Goal: Information Seeking & Learning: Find contact information

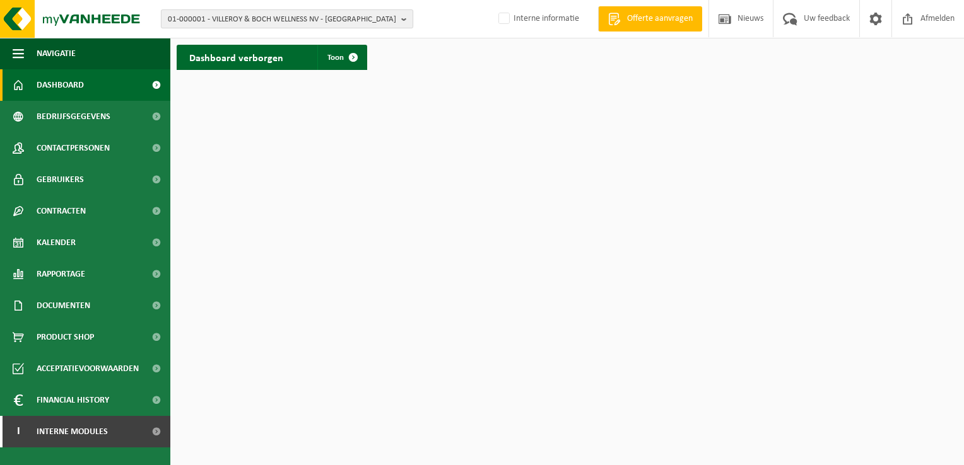
click at [399, 20] on button "01-000001 - VILLEROY & BOCH WELLNESS NV - [GEOGRAPHIC_DATA]" at bounding box center [287, 18] width 252 height 19
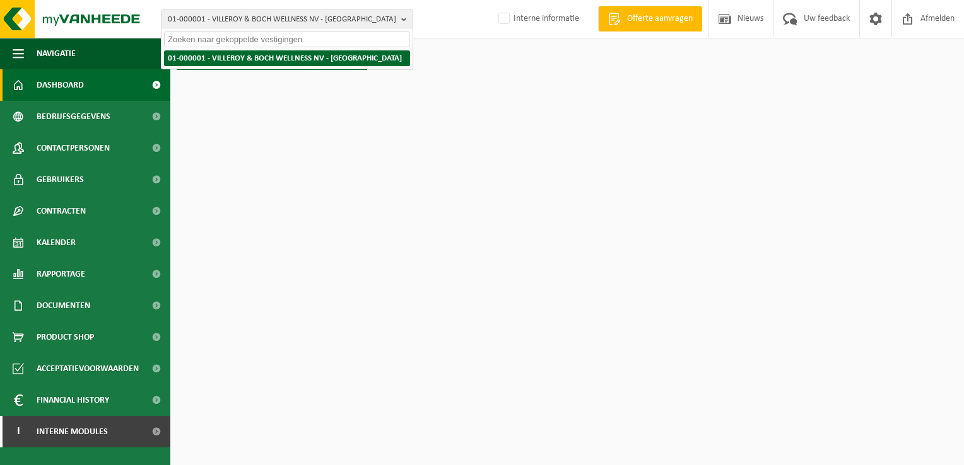
click at [239, 59] on strong "01-000001 - VILLEROY & BOCH WELLNESS NV - ROESELARE" at bounding box center [285, 58] width 234 height 8
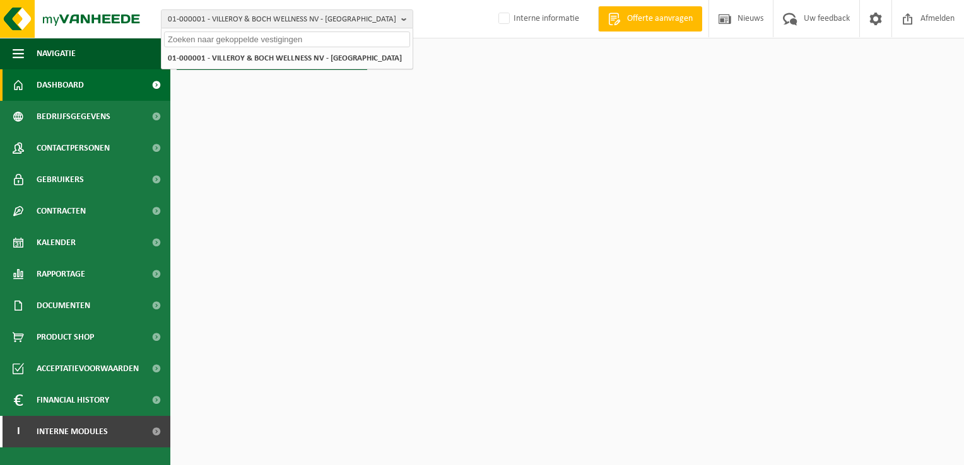
click at [324, 36] on input "text" at bounding box center [287, 40] width 246 height 16
click at [213, 39] on input "text" at bounding box center [287, 40] width 246 height 16
paste input "10-790865"
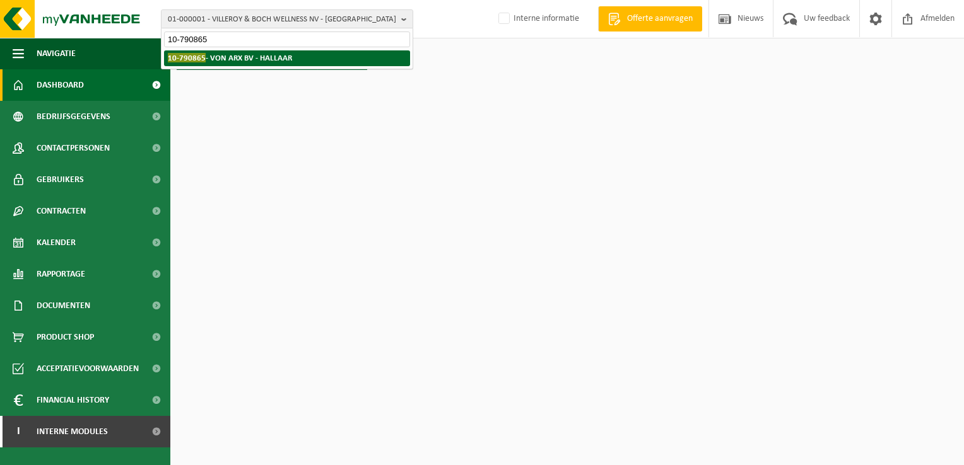
type input "10-790865"
click at [233, 54] on strong "10-790865 - VON ARX BV - HALLAAR" at bounding box center [230, 57] width 124 height 9
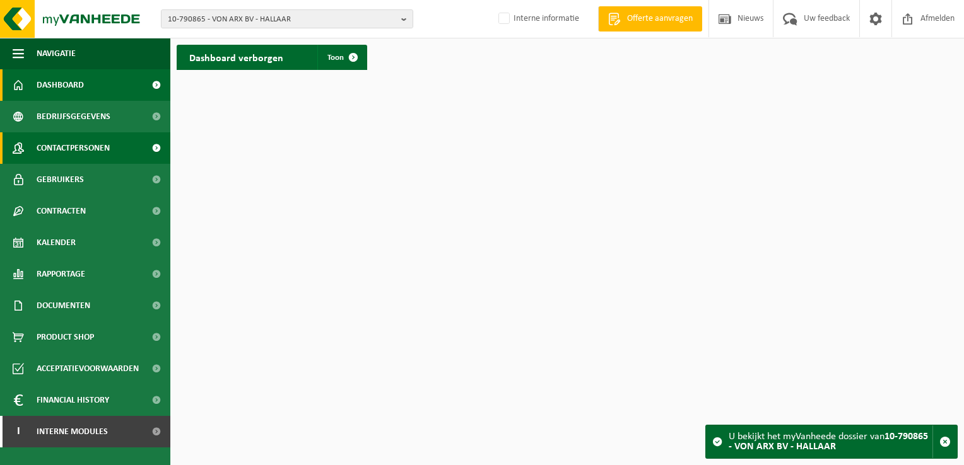
click at [131, 145] on link "Contactpersonen" at bounding box center [85, 148] width 170 height 32
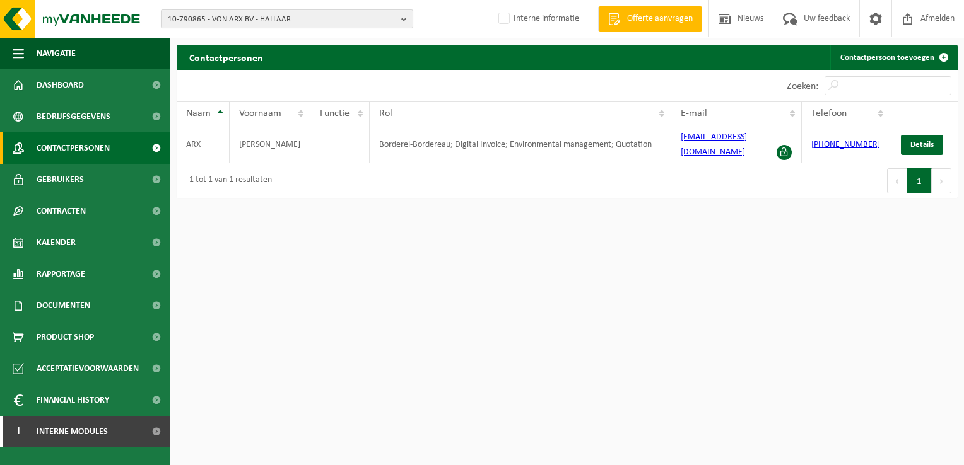
click at [402, 20] on b "button" at bounding box center [406, 19] width 11 height 18
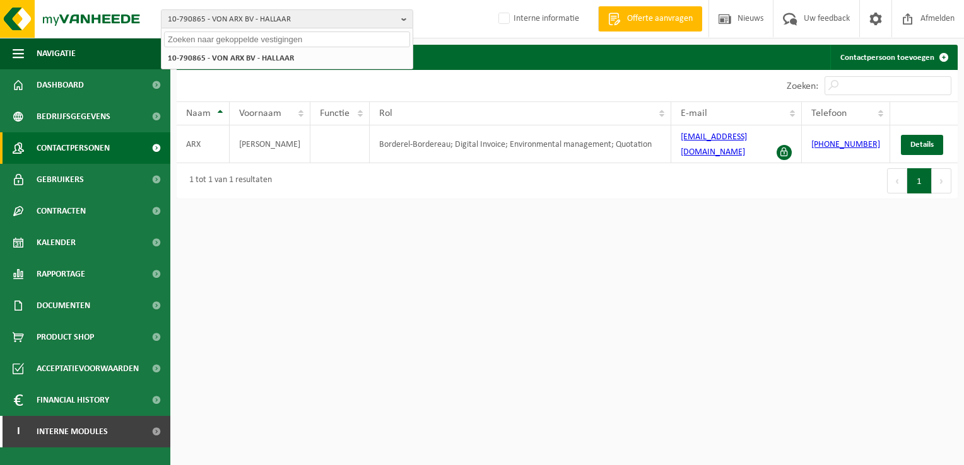
click at [219, 37] on input "text" at bounding box center [287, 40] width 246 height 16
paste input "01-076663"
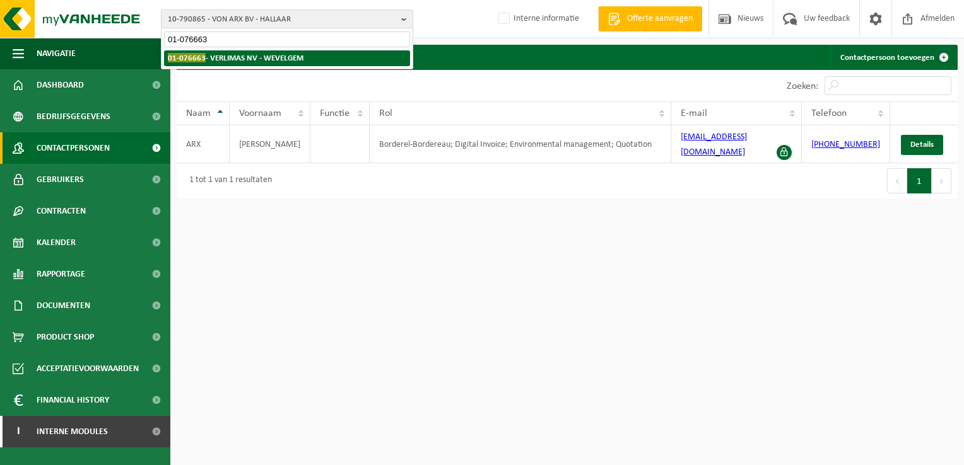
type input "01-076663"
click at [252, 57] on strong "01-076663 - VERLIMAS NV - WEVELGEM" at bounding box center [236, 57] width 136 height 9
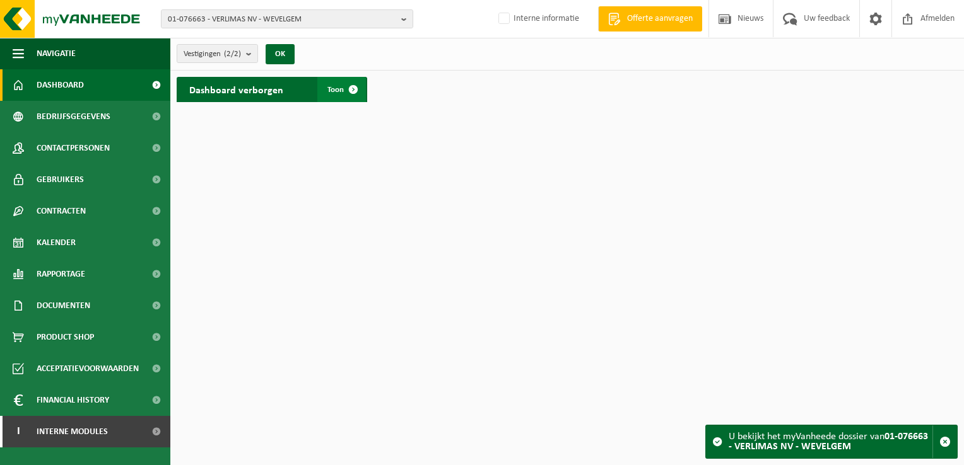
drag, startPoint x: 353, startPoint y: 94, endPoint x: 342, endPoint y: 93, distance: 10.7
click at [353, 94] on span at bounding box center [353, 89] width 25 height 25
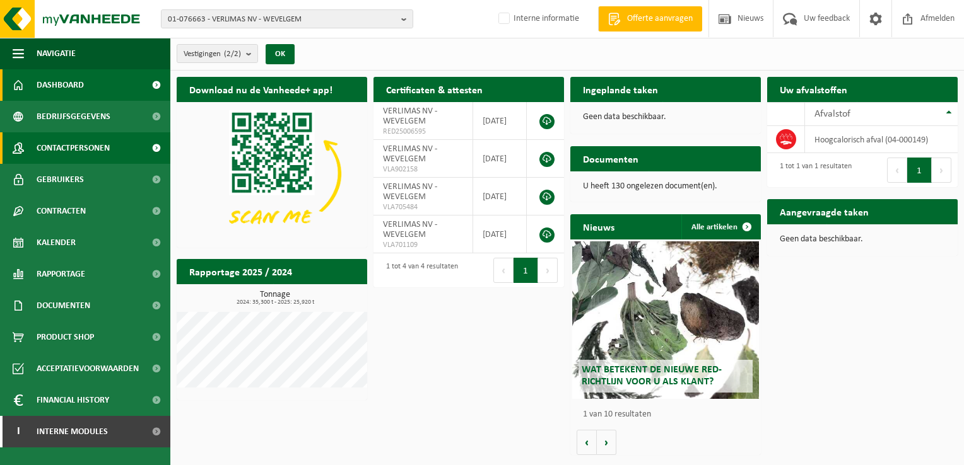
click at [119, 145] on link "Contactpersonen" at bounding box center [85, 148] width 170 height 32
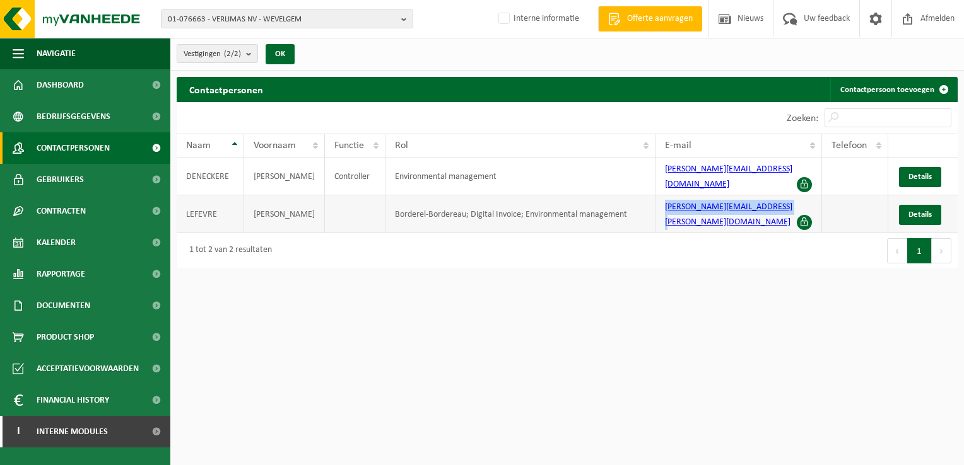
drag, startPoint x: 660, startPoint y: 201, endPoint x: 786, endPoint y: 205, distance: 126.8
click at [786, 205] on td "catherine.lefevre@masureel.be" at bounding box center [738, 214] width 166 height 38
copy link "catherine.lefevre@masureel.be"
click at [405, 18] on b "button" at bounding box center [406, 19] width 11 height 18
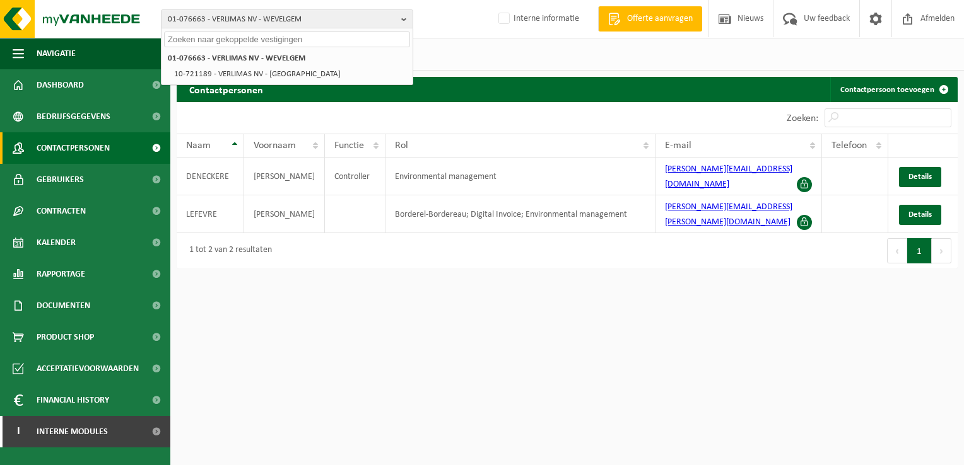
click at [223, 42] on input "text" at bounding box center [287, 40] width 246 height 16
paste input "- 01-903074"
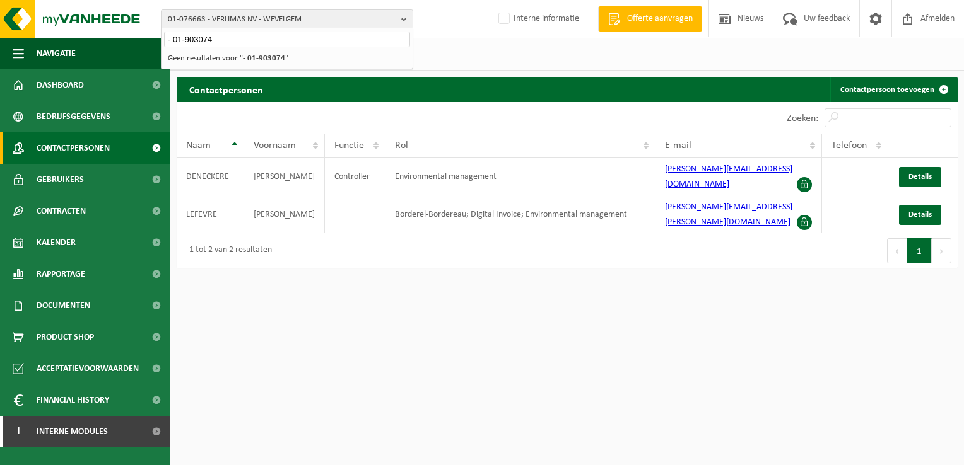
type input "- 01-903074"
click at [250, 59] on strong "- 01-903074" at bounding box center [264, 58] width 42 height 8
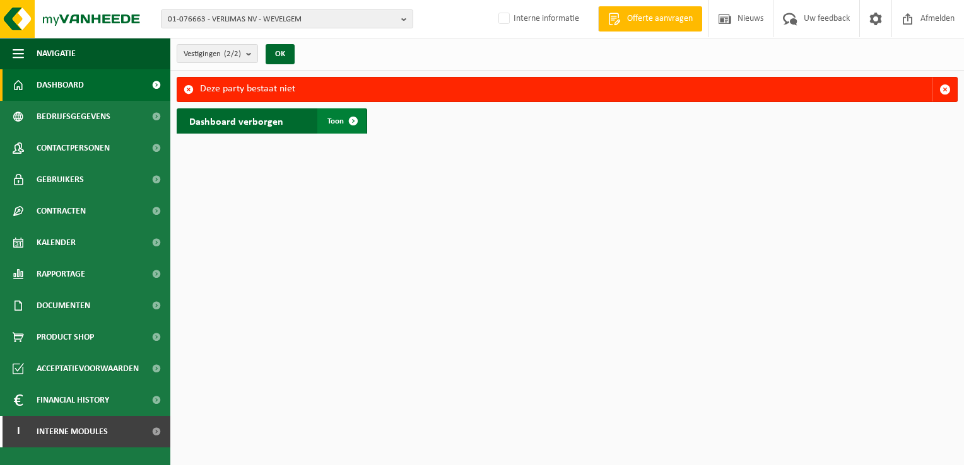
click at [348, 117] on span at bounding box center [353, 120] width 25 height 25
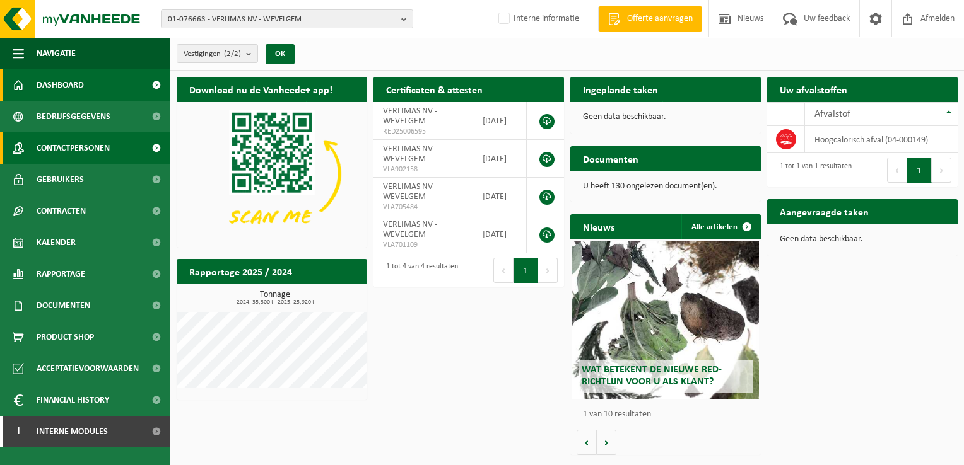
click at [95, 150] on span "Contactpersonen" at bounding box center [73, 148] width 73 height 32
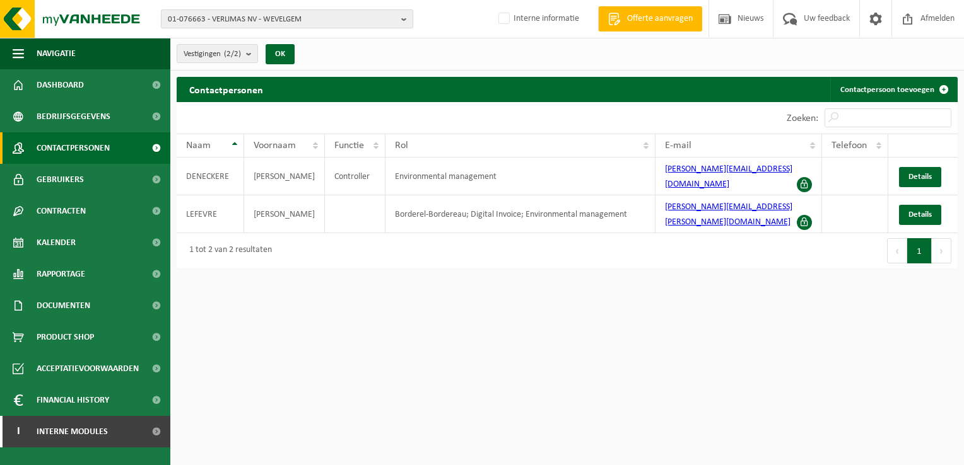
drag, startPoint x: 404, startPoint y: 19, endPoint x: 383, endPoint y: 27, distance: 21.8
click at [404, 19] on b "button" at bounding box center [406, 19] width 11 height 18
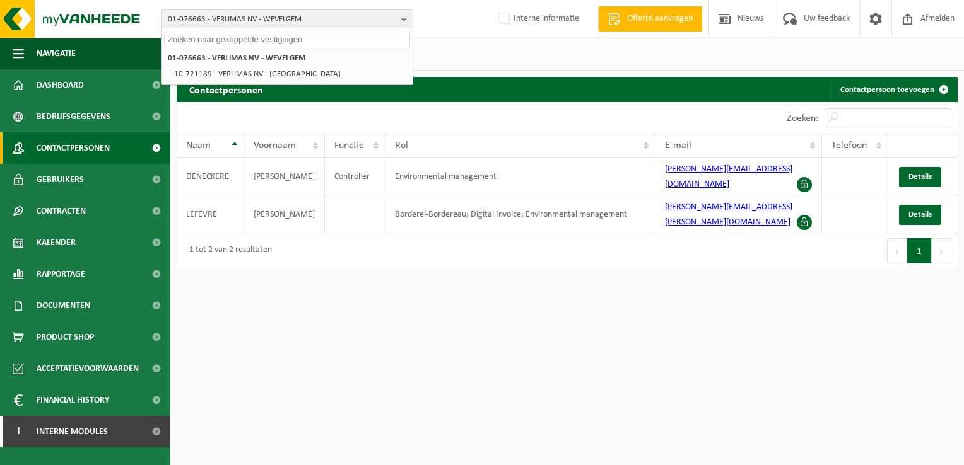
click at [257, 44] on input "text" at bounding box center [287, 40] width 246 height 16
paste input "01-903074"
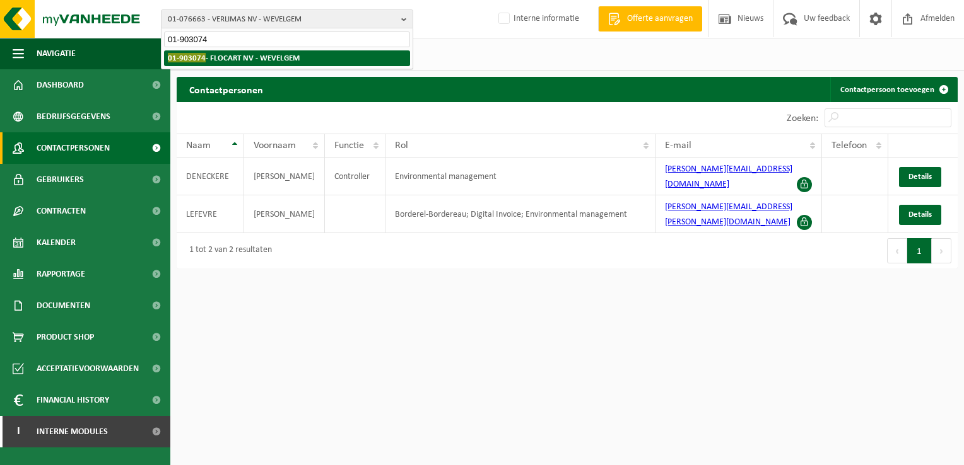
type input "01-903074"
click at [248, 57] on strong "01-903074 - FLOCART NV - WEVELGEM" at bounding box center [234, 57] width 132 height 9
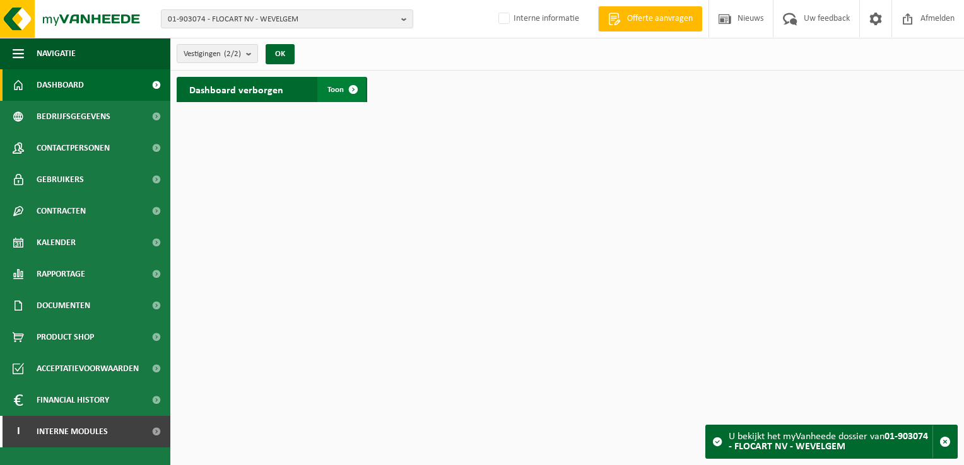
click at [356, 90] on span at bounding box center [353, 89] width 25 height 25
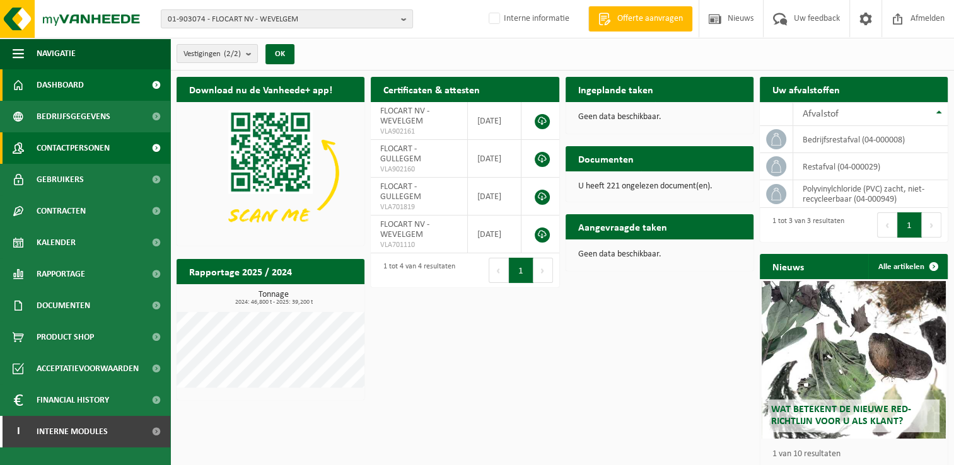
click at [142, 144] on span at bounding box center [156, 148] width 28 height 32
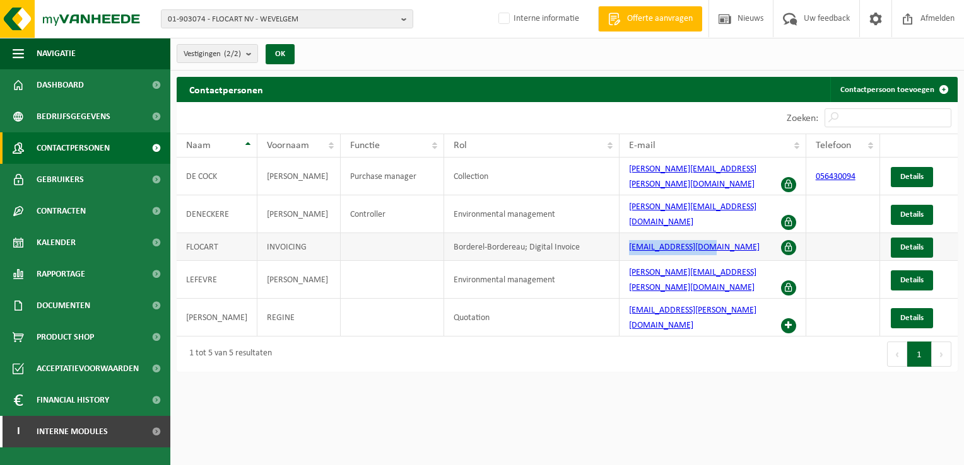
drag, startPoint x: 624, startPoint y: 235, endPoint x: 714, endPoint y: 230, distance: 90.3
click at [714, 233] on td "[EMAIL_ADDRESS][DOMAIN_NAME]" at bounding box center [712, 247] width 186 height 28
copy link "[EMAIL_ADDRESS][DOMAIN_NAME]"
click at [403, 19] on b "button" at bounding box center [406, 19] width 11 height 18
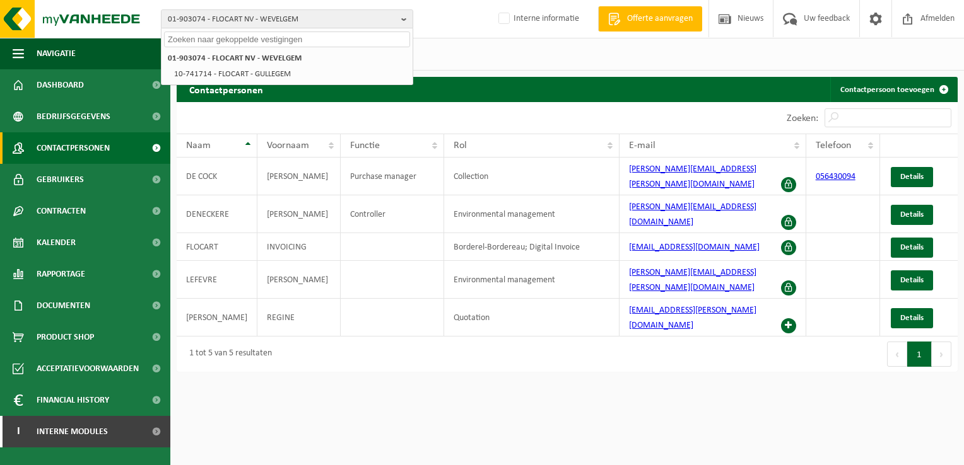
click at [210, 44] on input "text" at bounding box center [287, 40] width 246 height 16
paste input "10-723537"
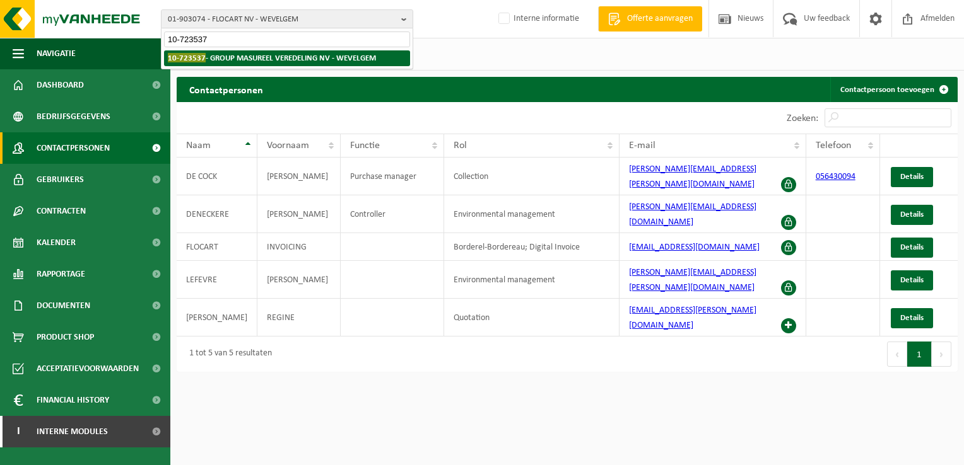
type input "10-723537"
click at [221, 54] on strong "10-723537 - GROUP MASUREEL VEREDELING NV - WEVELGEM" at bounding box center [272, 57] width 208 height 9
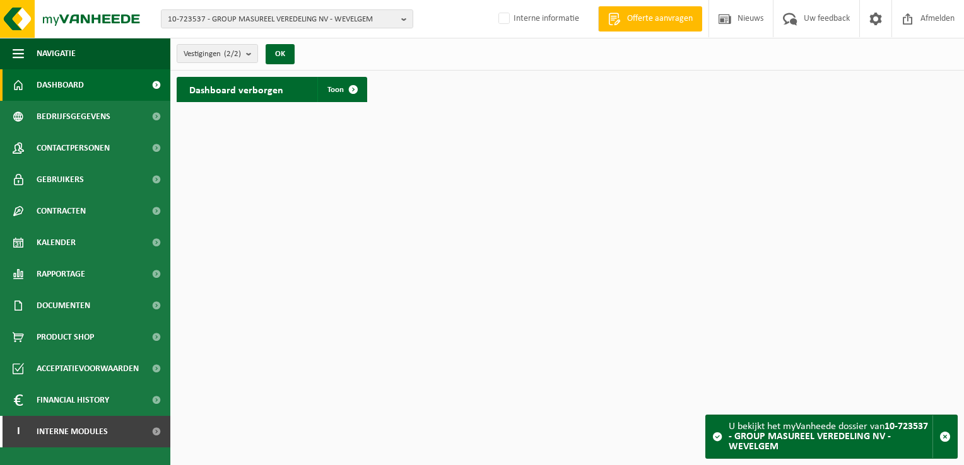
drag, startPoint x: 351, startPoint y: 92, endPoint x: 334, endPoint y: 103, distance: 19.9
click at [351, 92] on span at bounding box center [353, 89] width 25 height 25
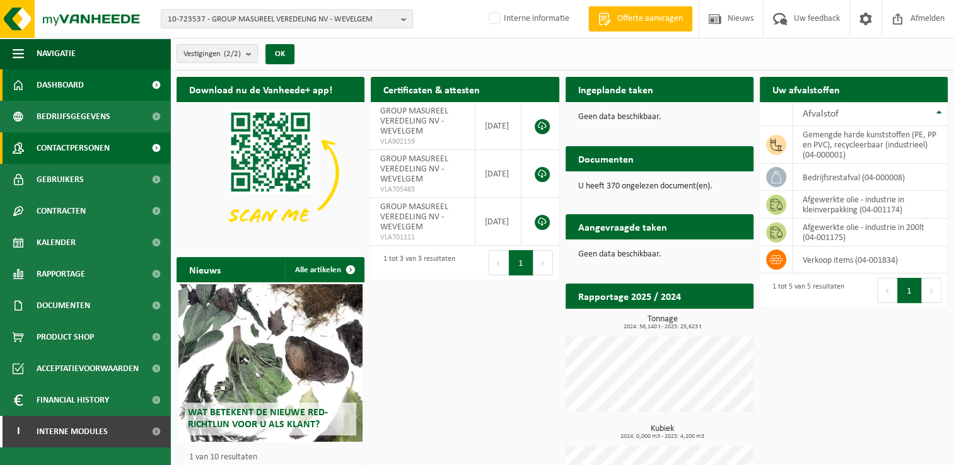
click at [160, 149] on span at bounding box center [156, 148] width 28 height 32
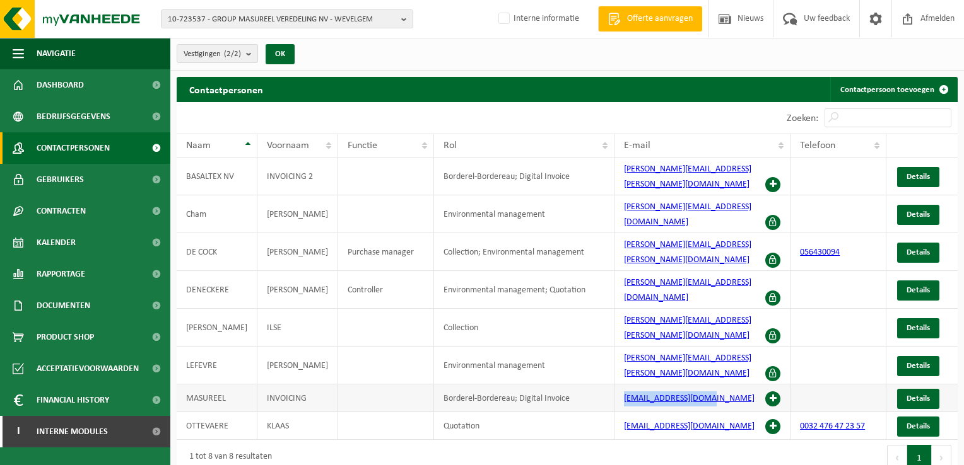
drag, startPoint x: 615, startPoint y: 341, endPoint x: 705, endPoint y: 339, distance: 89.6
click at [705, 385] on td "[EMAIL_ADDRESS][DOMAIN_NAME]" at bounding box center [702, 399] width 176 height 28
copy link "[EMAIL_ADDRESS][DOMAIN_NAME]"
